Goal: Find specific page/section: Find specific page/section

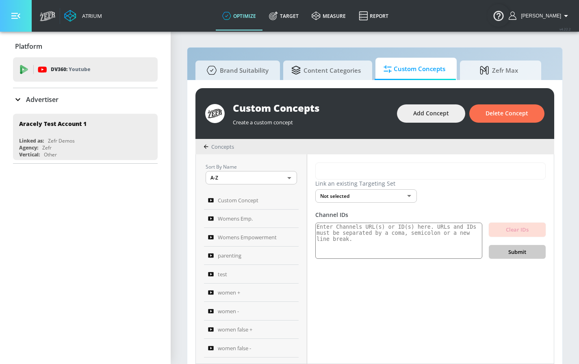
click at [19, 14] on icon "button" at bounding box center [15, 16] width 9 height 6
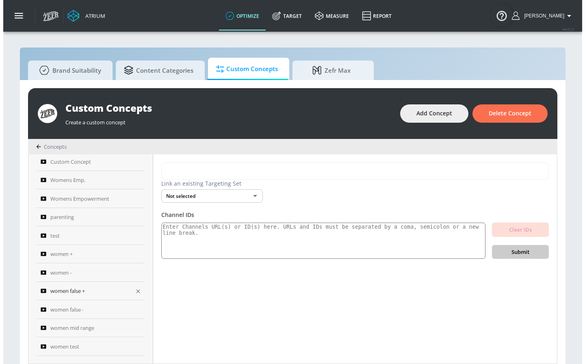
scroll to position [39, 0]
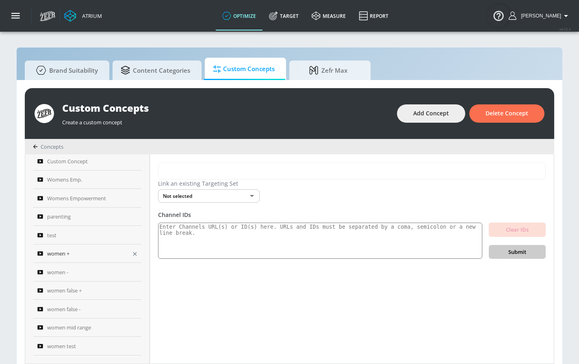
click at [74, 256] on div "women +" at bounding box center [81, 254] width 89 height 10
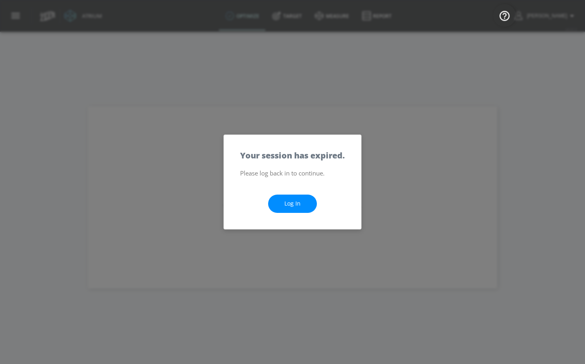
click at [297, 203] on link "Log In" at bounding box center [292, 204] width 49 height 18
